Goal: Transaction & Acquisition: Purchase product/service

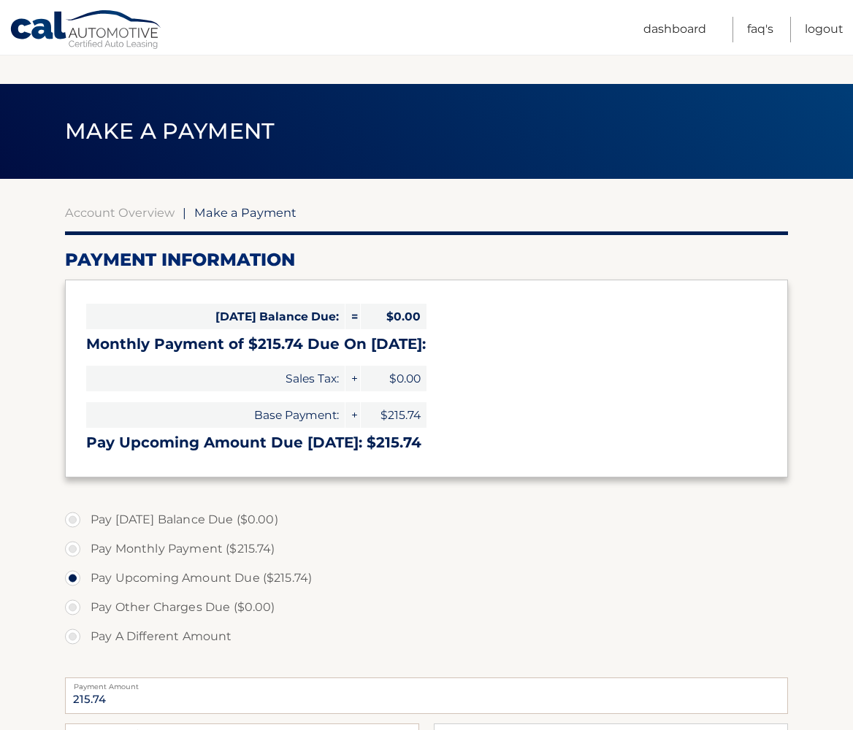
select select "ZDAzYzBlNjAtZDBhZS00NTZhLWIwMzEtOGNhNTI2MWQ0NGJl"
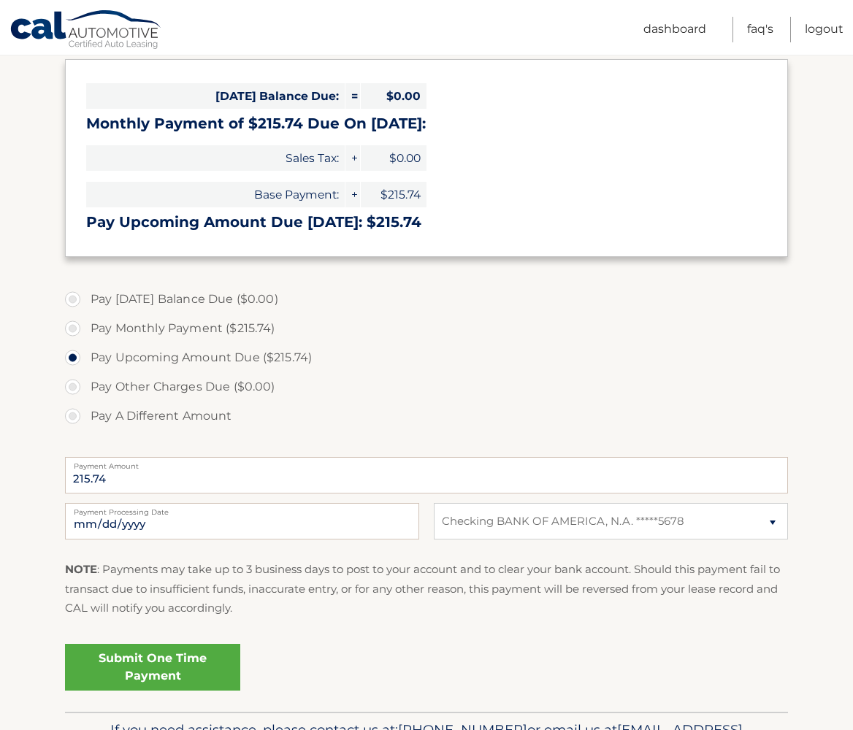
scroll to position [223, 0]
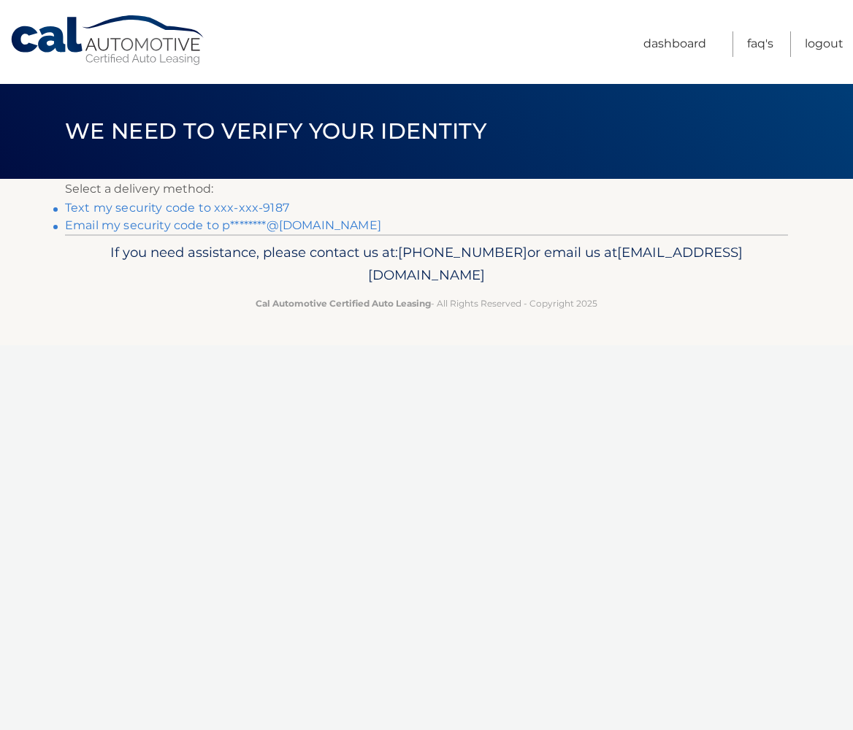
click at [250, 204] on link "Text my security code to xxx-xxx-9187" at bounding box center [177, 208] width 224 height 14
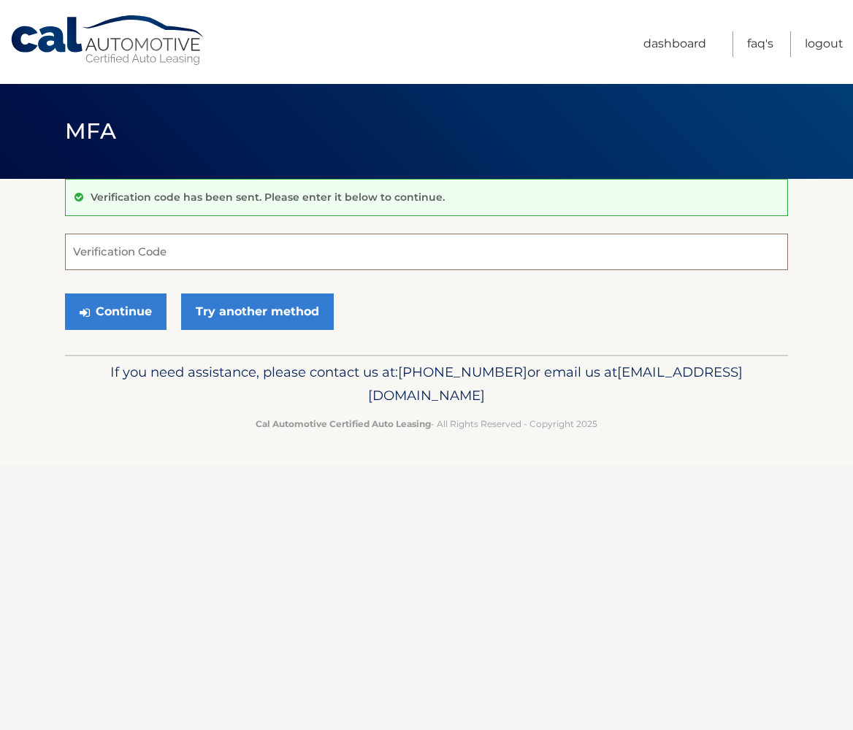
click at [235, 250] on input "Verification Code" at bounding box center [426, 252] width 723 height 37
type input "144073"
click at [124, 318] on button "Continue" at bounding box center [115, 311] width 101 height 37
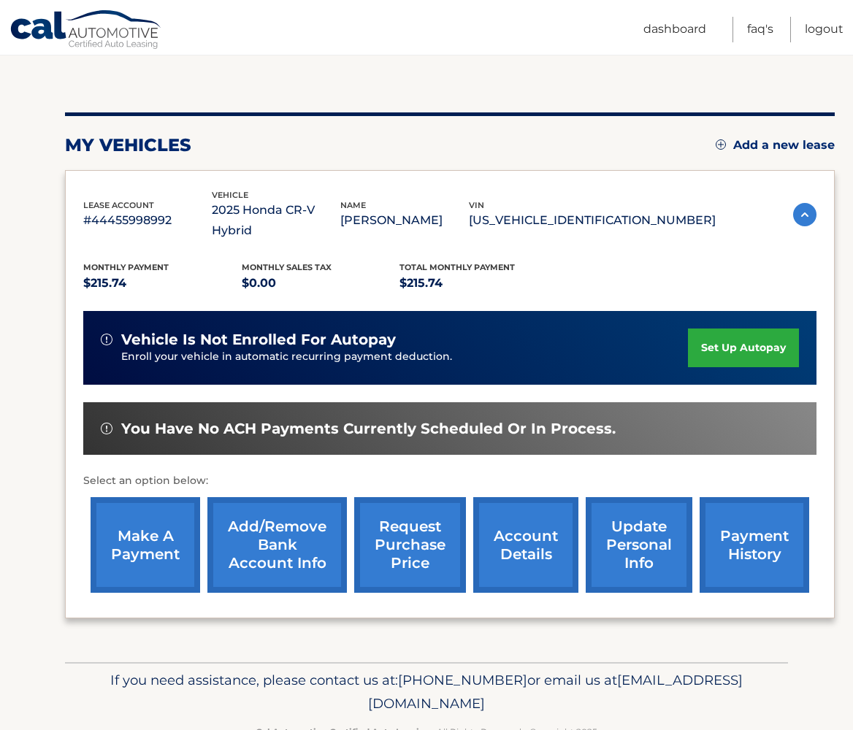
scroll to position [132, 0]
click at [133, 515] on link "make a payment" at bounding box center [146, 545] width 110 height 96
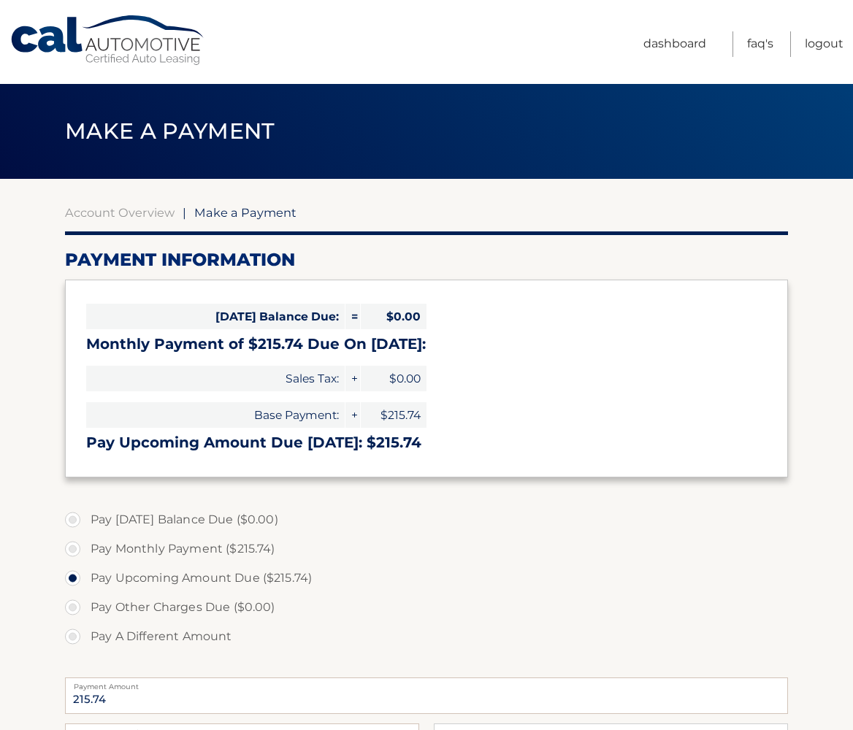
select select "ZDAzYzBlNjAtZDBhZS00NTZhLWIwMzEtOGNhNTI2MWQ0NGJl"
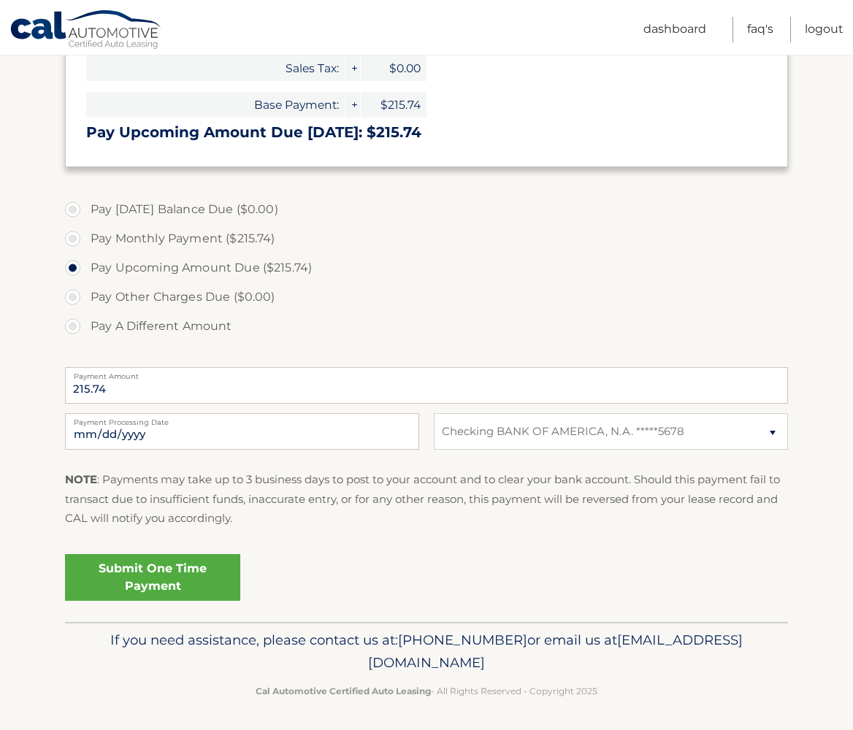
scroll to position [310, 0]
click at [183, 571] on link "Submit One Time Payment" at bounding box center [152, 578] width 175 height 47
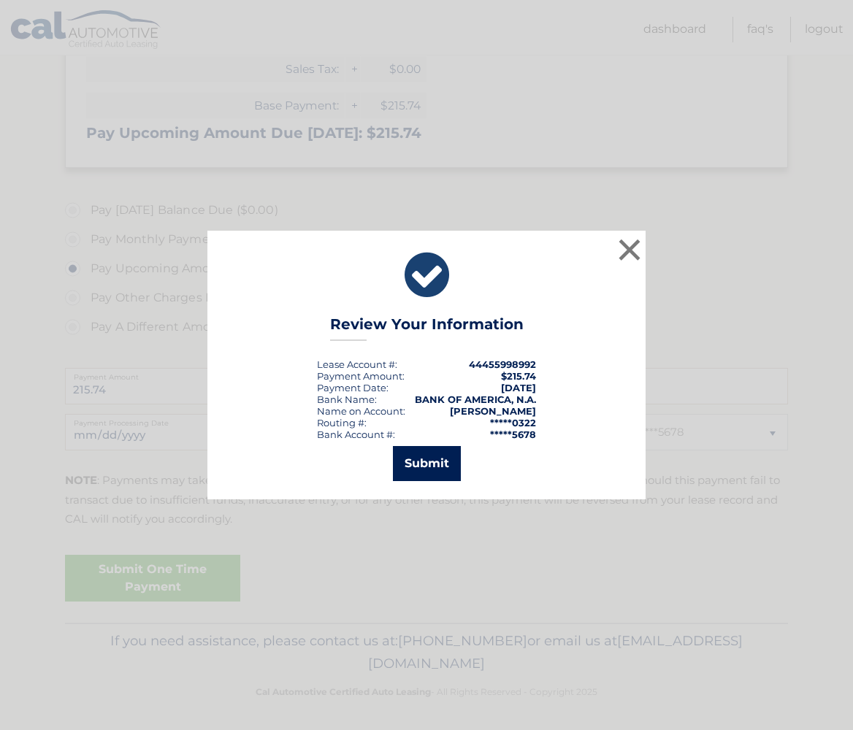
click at [435, 467] on button "Submit" at bounding box center [427, 463] width 68 height 35
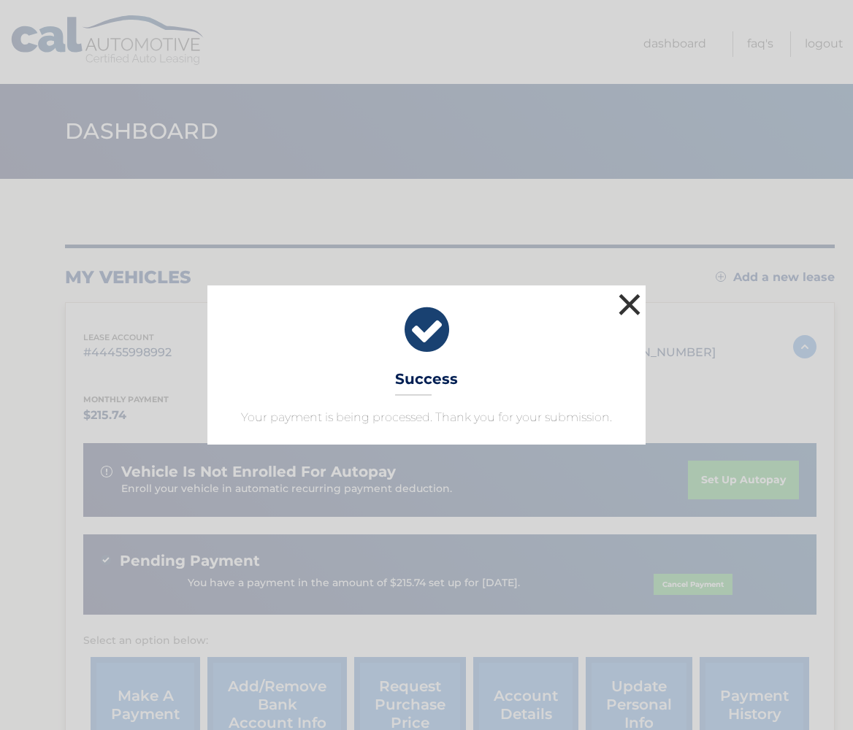
click at [637, 298] on button "×" at bounding box center [629, 304] width 29 height 29
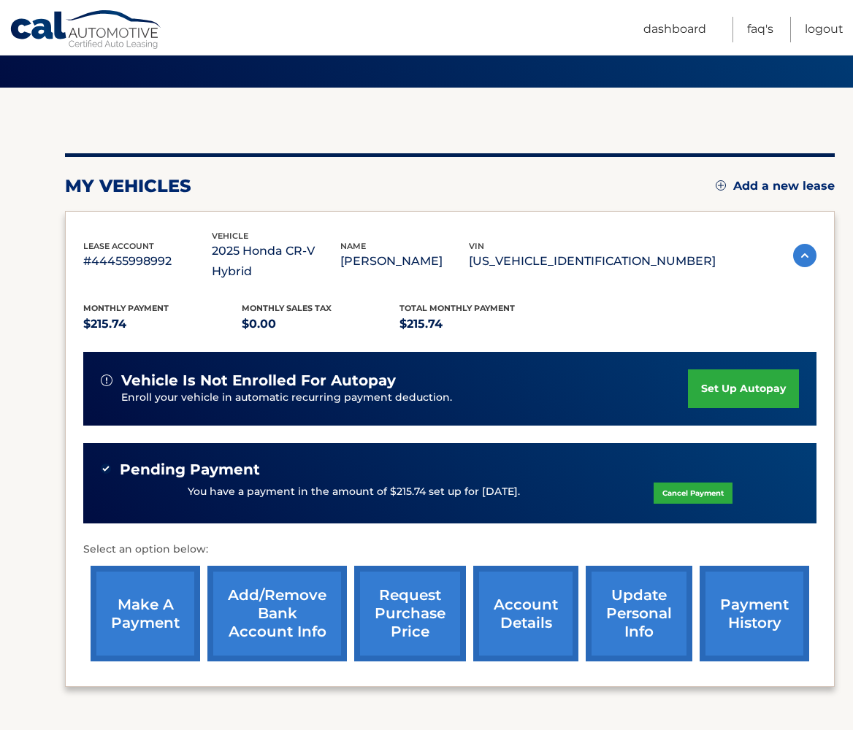
scroll to position [93, 0]
